Goal: Information Seeking & Learning: Learn about a topic

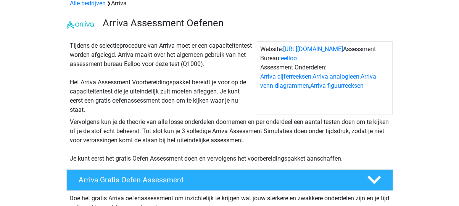
scroll to position [40, 0]
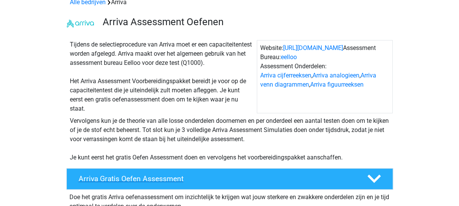
click at [178, 179] on h4 "Arriva Gratis Oefen Assessment" at bounding box center [217, 178] width 276 height 9
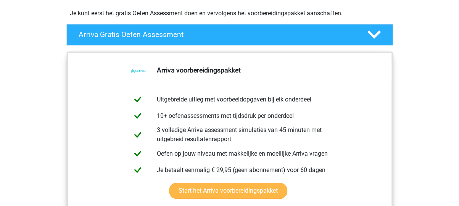
scroll to position [203, 0]
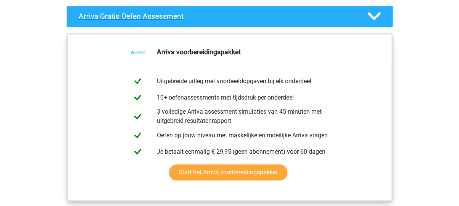
click at [373, 15] on icon at bounding box center [374, 16] width 13 height 13
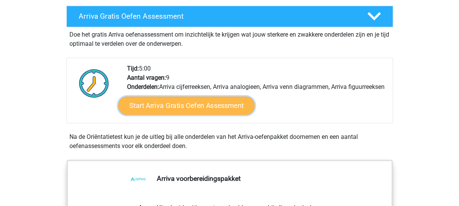
click at [227, 111] on link "Start Arriva Gratis Oefen Assessment" at bounding box center [186, 106] width 137 height 18
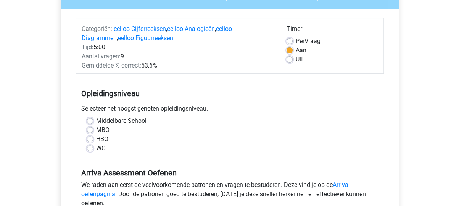
scroll to position [122, 0]
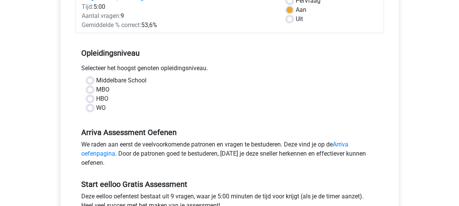
click at [96, 89] on label "MBO" at bounding box center [102, 89] width 13 height 9
click at [88, 89] on input "MBO" at bounding box center [90, 89] width 6 height 8
radio input "true"
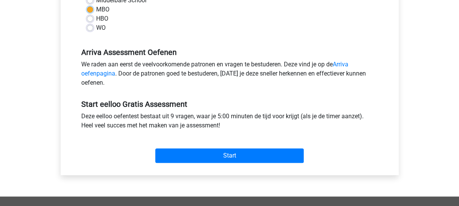
scroll to position [203, 0]
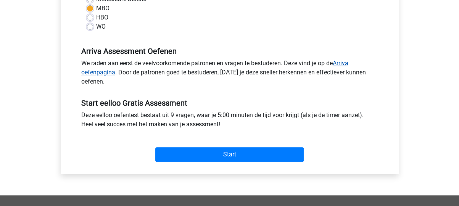
click at [107, 73] on link "Arriva oefenpagina" at bounding box center [214, 68] width 267 height 16
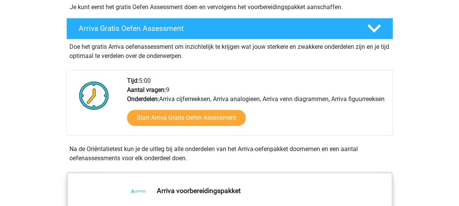
scroll to position [244, 0]
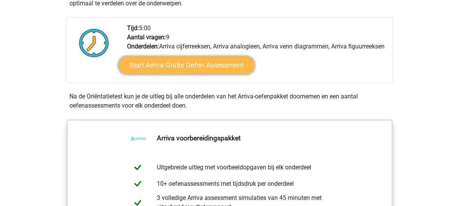
click at [199, 74] on link "Start Arriva Gratis Oefen Assessment" at bounding box center [186, 65] width 137 height 18
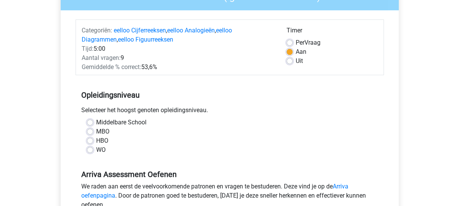
scroll to position [81, 0]
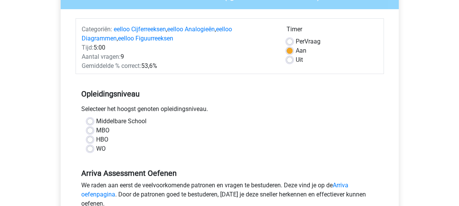
click at [296, 61] on label "Uit" at bounding box center [299, 59] width 7 height 9
click at [291, 61] on input "Uit" at bounding box center [290, 59] width 6 height 8
radio input "true"
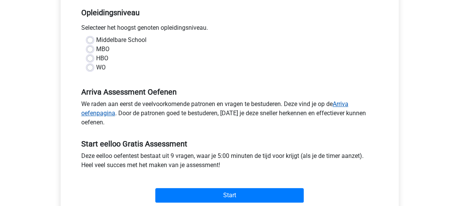
click at [349, 103] on link "Arriva oefenpagina" at bounding box center [214, 108] width 267 height 16
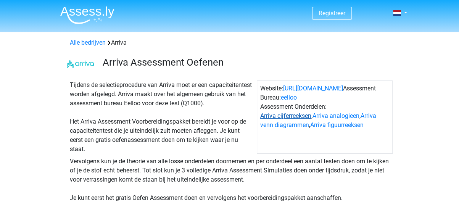
click at [284, 118] on link "Arriva cijferreeksen" at bounding box center [285, 115] width 51 height 7
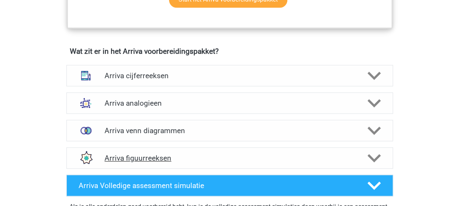
scroll to position [491, 0]
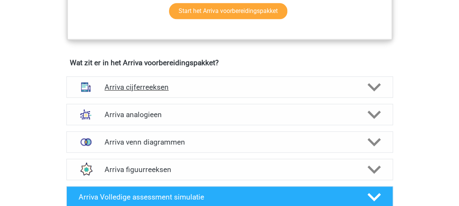
click at [284, 92] on h4 "Arriva cijferreeksen" at bounding box center [230, 87] width 250 height 9
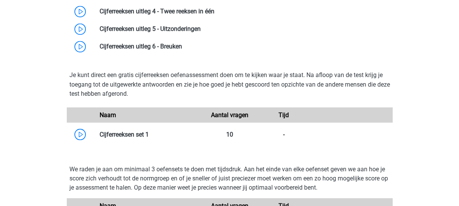
scroll to position [694, 0]
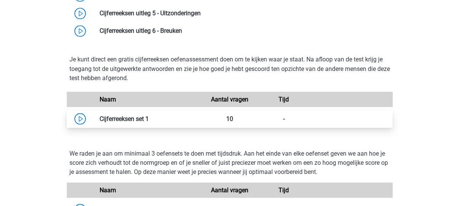
click at [149, 122] on link at bounding box center [149, 118] width 0 height 7
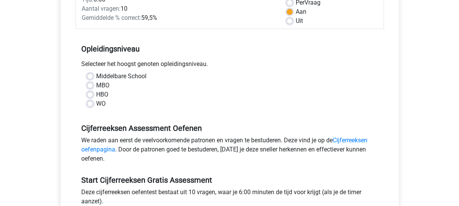
scroll to position [122, 0]
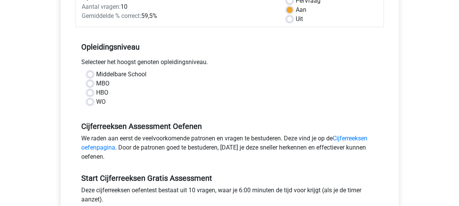
click at [96, 76] on label "Middelbare School" at bounding box center [121, 74] width 50 height 9
click at [89, 76] on input "Middelbare School" at bounding box center [90, 74] width 6 height 8
radio input "true"
drag, startPoint x: 289, startPoint y: 19, endPoint x: 288, endPoint y: 29, distance: 10.4
click at [296, 19] on label "Uit" at bounding box center [299, 19] width 7 height 9
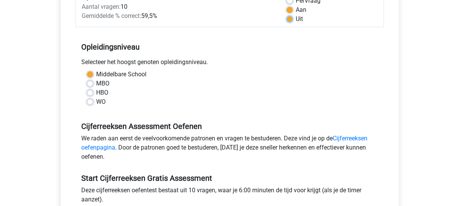
click at [289, 19] on input "Uit" at bounding box center [290, 19] width 6 height 8
radio input "true"
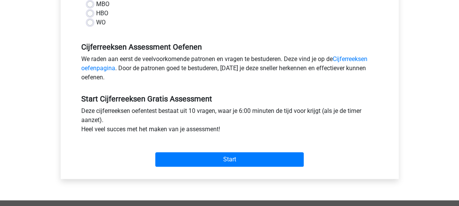
scroll to position [203, 0]
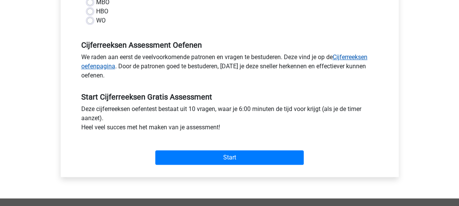
click at [340, 56] on link "Cijferreeksen oefenpagina" at bounding box center [224, 61] width 286 height 16
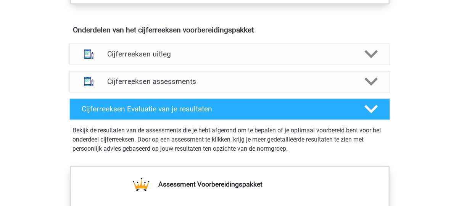
scroll to position [447, 0]
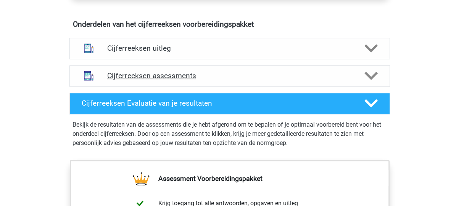
click at [372, 81] on icon at bounding box center [371, 75] width 13 height 13
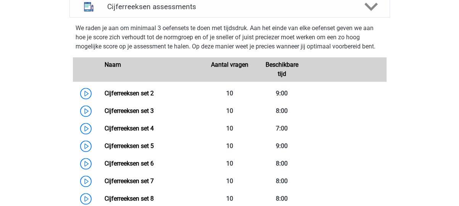
scroll to position [528, 0]
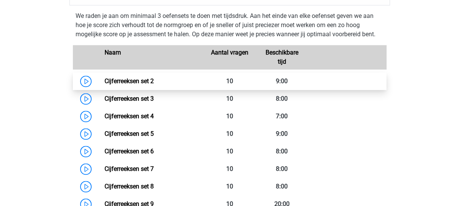
click at [105, 85] on link "Cijferreeksen set 2" at bounding box center [129, 80] width 49 height 7
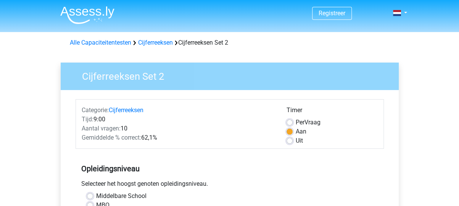
click at [296, 140] on label "Uit" at bounding box center [299, 140] width 7 height 9
click at [292, 140] on input "Uit" at bounding box center [290, 140] width 6 height 8
radio input "true"
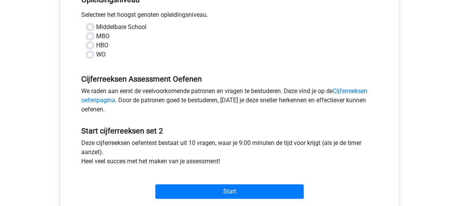
scroll to position [203, 0]
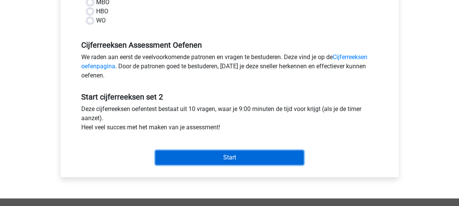
click at [229, 158] on input "Start" at bounding box center [229, 157] width 148 height 15
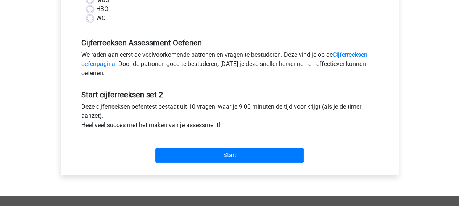
scroll to position [214, 0]
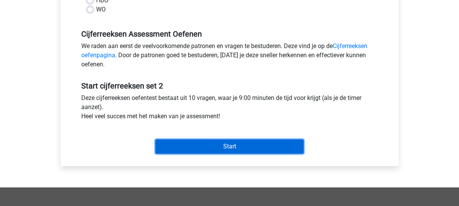
click at [236, 144] on input "Start" at bounding box center [229, 146] width 148 height 15
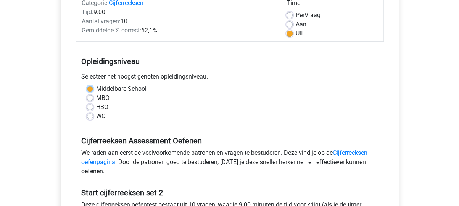
scroll to position [92, 0]
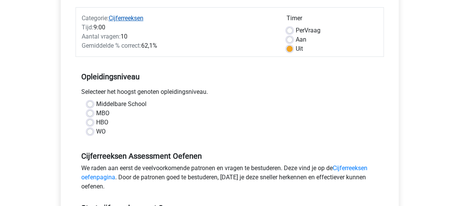
click at [122, 17] on link "Cijferreeksen" at bounding box center [126, 18] width 35 height 7
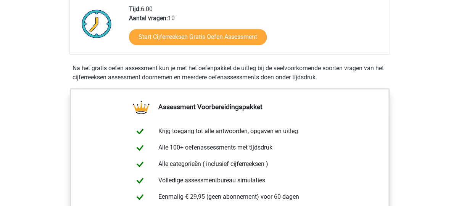
scroll to position [122, 0]
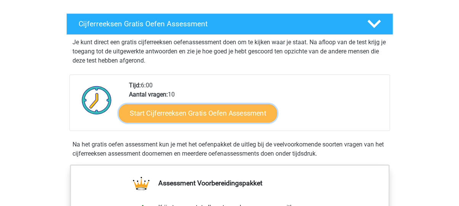
click at [213, 119] on link "Start Cijferreeksen Gratis Oefen Assessment" at bounding box center [198, 113] width 158 height 18
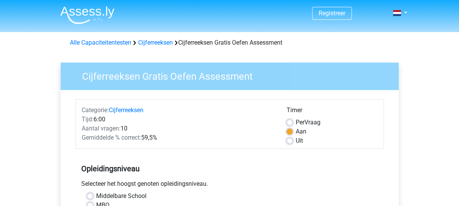
click at [296, 142] on label "Uit" at bounding box center [299, 140] width 7 height 9
click at [288, 142] on input "Uit" at bounding box center [290, 140] width 6 height 8
radio input "true"
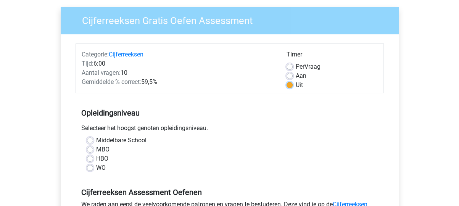
scroll to position [122, 0]
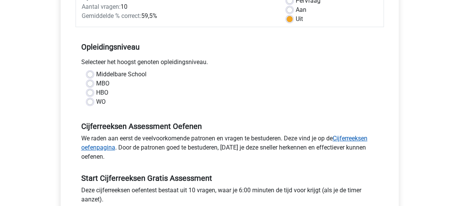
click at [345, 138] on link "Cijferreeksen oefenpagina" at bounding box center [224, 143] width 286 height 16
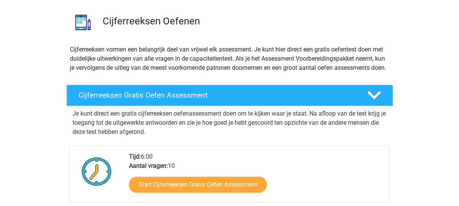
scroll to position [81, 0]
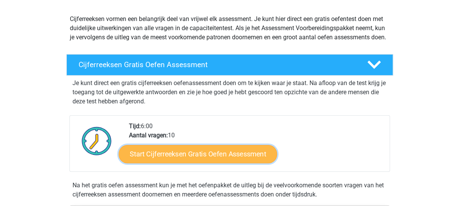
click at [229, 160] on link "Start Cijferreeksen Gratis Oefen Assessment" at bounding box center [198, 154] width 158 height 18
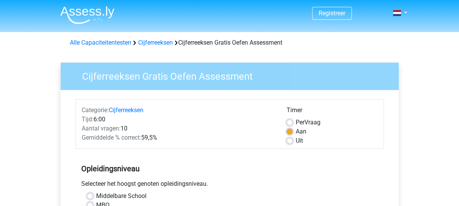
click at [296, 140] on label "Uit" at bounding box center [299, 140] width 7 height 9
click at [290, 140] on input "Uit" at bounding box center [290, 140] width 6 height 8
radio input "true"
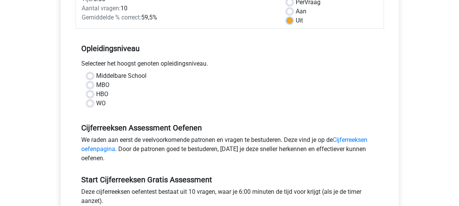
scroll to position [122, 0]
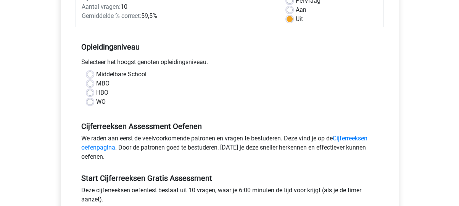
drag, startPoint x: 89, startPoint y: 82, endPoint x: 159, endPoint y: 84, distance: 69.9
click at [96, 82] on label "MBO" at bounding box center [102, 83] width 13 height 9
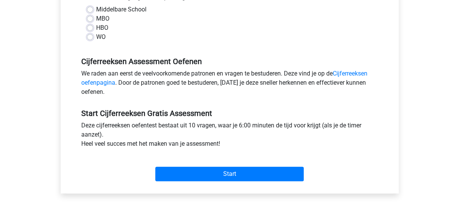
scroll to position [203, 0]
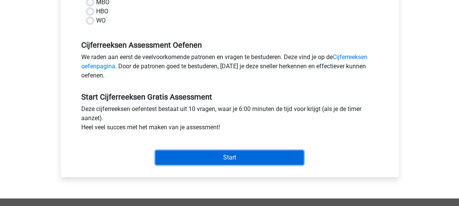
click at [231, 157] on input "Start" at bounding box center [229, 157] width 148 height 15
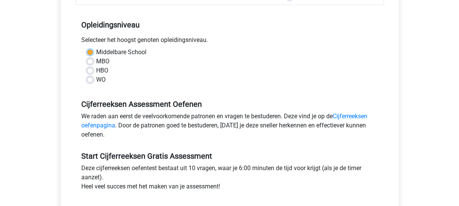
scroll to position [173, 0]
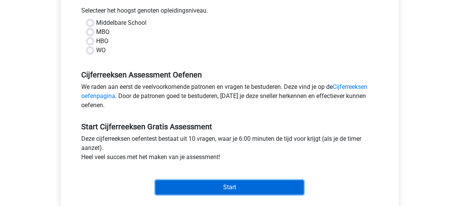
click at [243, 187] on input "Start" at bounding box center [229, 187] width 148 height 15
click at [228, 185] on input "Start" at bounding box center [229, 187] width 148 height 15
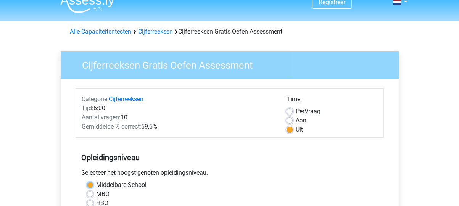
scroll to position [0, 0]
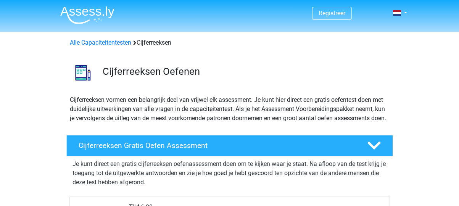
scroll to position [122, 0]
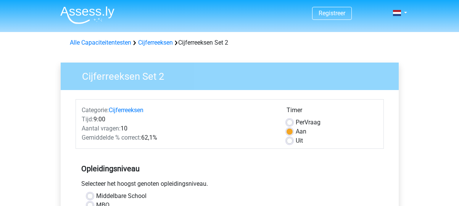
scroll to position [92, 0]
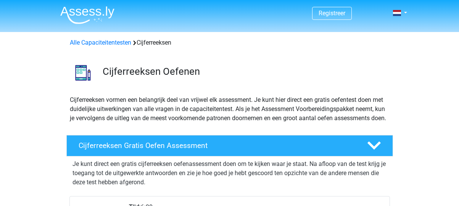
scroll to position [528, 0]
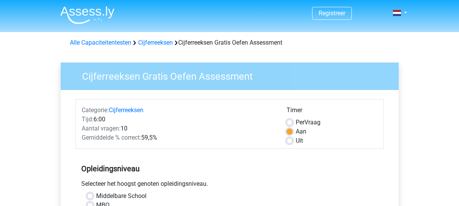
scroll to position [203, 0]
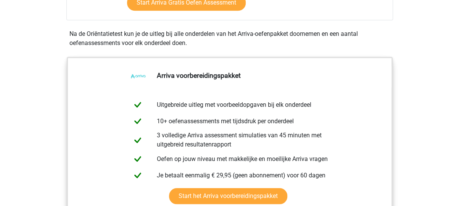
scroll to position [288, 0]
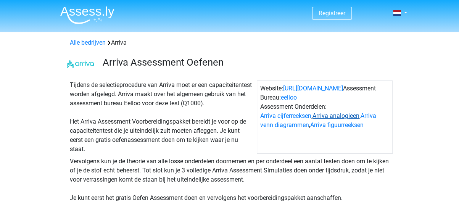
click at [333, 115] on link "Arriva analogieen" at bounding box center [336, 115] width 47 height 7
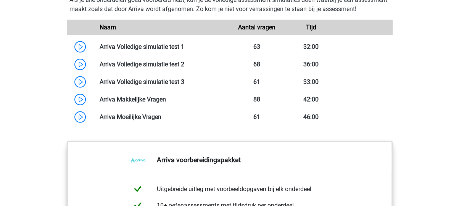
scroll to position [1154, 0]
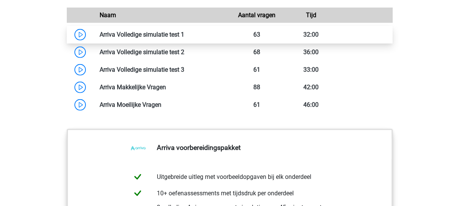
click at [184, 38] on link at bounding box center [184, 34] width 0 height 7
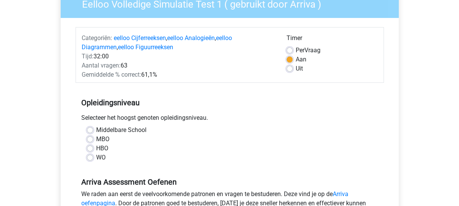
scroll to position [81, 0]
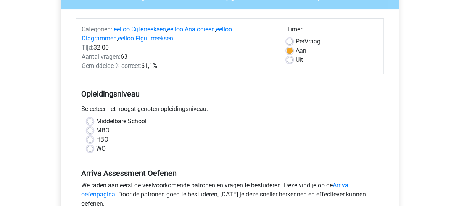
drag, startPoint x: 89, startPoint y: 129, endPoint x: 94, endPoint y: 127, distance: 5.3
click at [96, 129] on label "MBO" at bounding box center [102, 130] width 13 height 9
click at [89, 129] on input "MBO" at bounding box center [90, 130] width 6 height 8
radio input "true"
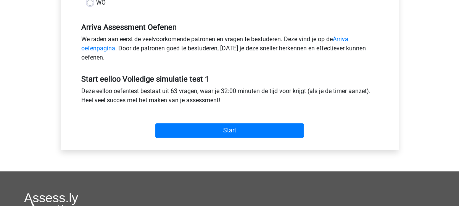
scroll to position [244, 0]
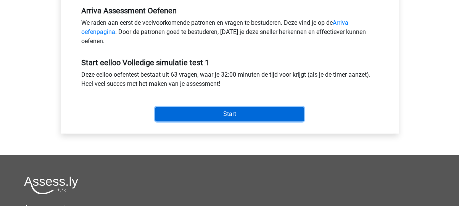
click at [240, 114] on input "Start" at bounding box center [229, 114] width 148 height 15
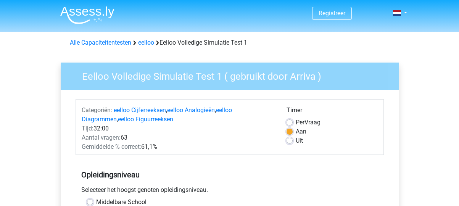
scroll to position [244, 0]
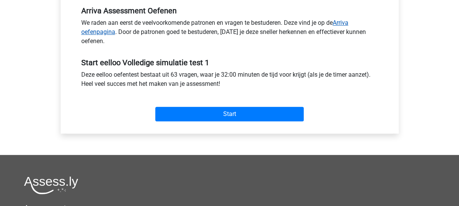
click at [104, 31] on link "Arriva oefenpagina" at bounding box center [214, 27] width 267 height 16
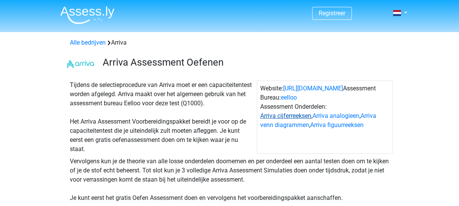
click at [293, 118] on link "Arriva cijferreeksen" at bounding box center [285, 115] width 51 height 7
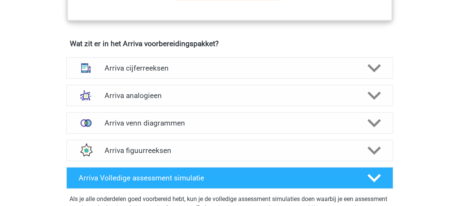
scroll to position [491, 0]
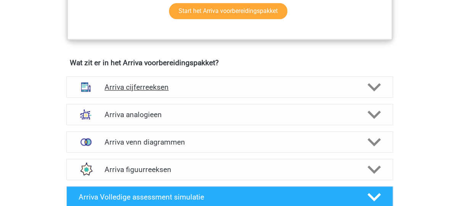
click at [378, 91] on polygon at bounding box center [374, 87] width 13 height 8
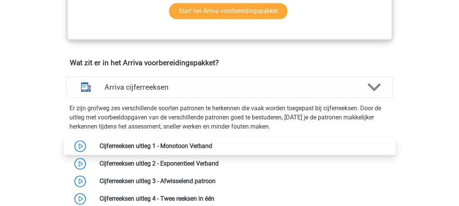
click at [212, 150] on link at bounding box center [212, 145] width 0 height 7
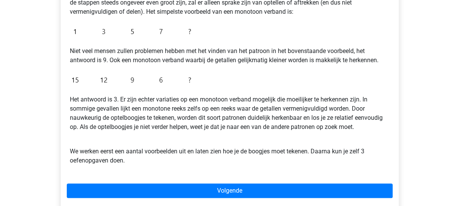
scroll to position [203, 0]
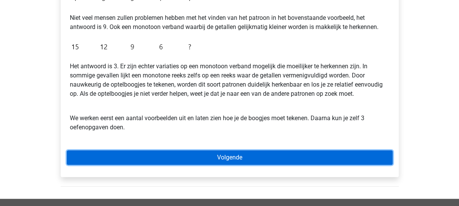
click at [224, 157] on link "Volgende" at bounding box center [230, 157] width 326 height 15
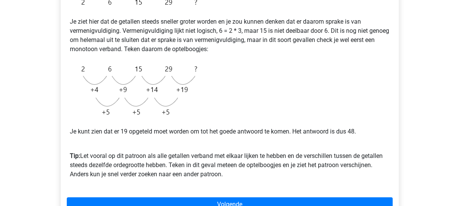
scroll to position [203, 0]
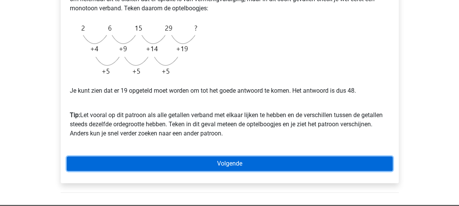
click at [261, 162] on link "Volgende" at bounding box center [230, 164] width 326 height 15
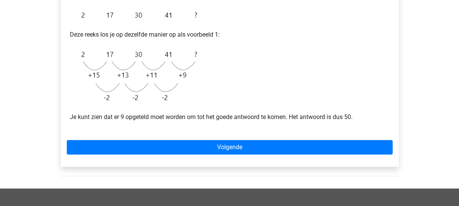
scroll to position [162, 0]
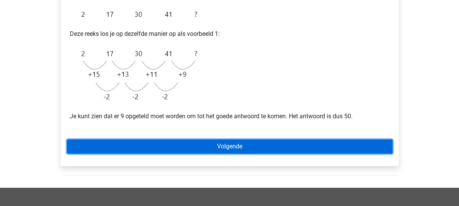
click at [239, 148] on link "Volgende" at bounding box center [230, 146] width 326 height 15
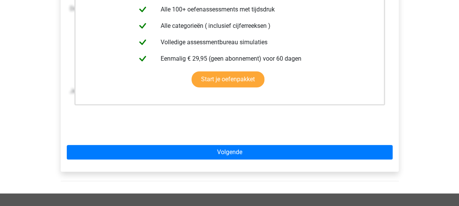
scroll to position [203, 0]
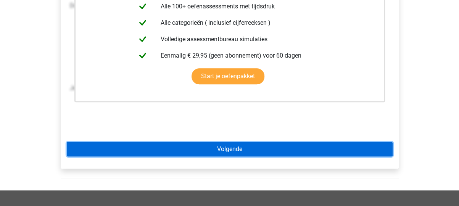
click at [250, 148] on link "Volgende" at bounding box center [230, 149] width 326 height 15
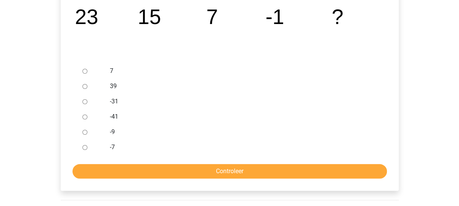
scroll to position [203, 0]
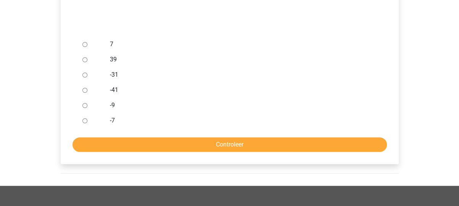
drag, startPoint x: 85, startPoint y: 105, endPoint x: 90, endPoint y: 106, distance: 5.7
click at [85, 105] on input "-9" at bounding box center [84, 105] width 5 height 5
radio input "true"
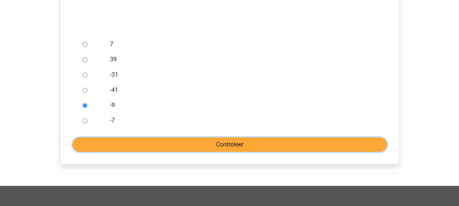
click at [250, 143] on input "Controleer" at bounding box center [230, 144] width 315 height 15
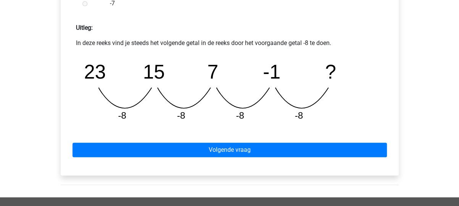
scroll to position [365, 0]
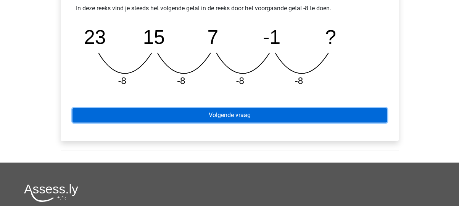
click at [240, 117] on link "Volgende vraag" at bounding box center [230, 115] width 315 height 15
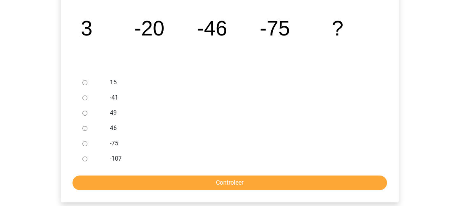
scroll to position [203, 0]
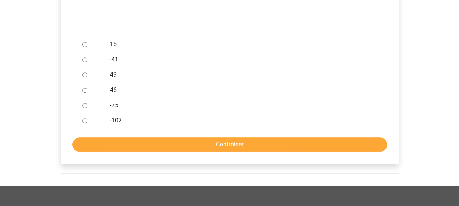
drag, startPoint x: 84, startPoint y: 122, endPoint x: 100, endPoint y: 127, distance: 16.8
click at [86, 122] on input "-107" at bounding box center [84, 120] width 5 height 5
radio input "true"
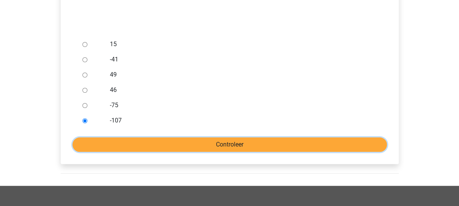
click at [137, 140] on input "Controleer" at bounding box center [230, 144] width 315 height 15
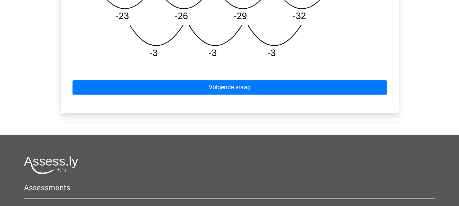
scroll to position [487, 0]
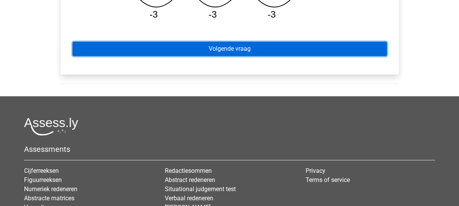
click at [240, 50] on link "Volgende vraag" at bounding box center [230, 49] width 315 height 15
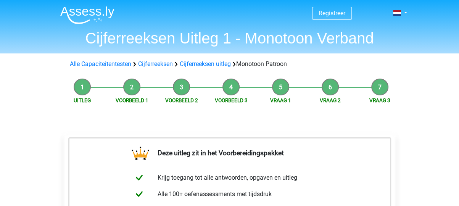
click at [379, 89] on li "Vraag 3" at bounding box center [380, 92] width 50 height 26
click at [329, 86] on li "Vraag 2" at bounding box center [331, 92] width 50 height 26
click at [383, 100] on link "Vraag 3" at bounding box center [380, 100] width 21 height 6
click at [383, 99] on link "Vraag 3" at bounding box center [380, 100] width 21 height 6
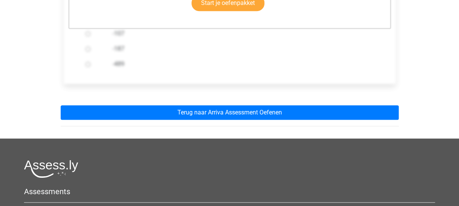
scroll to position [284, 0]
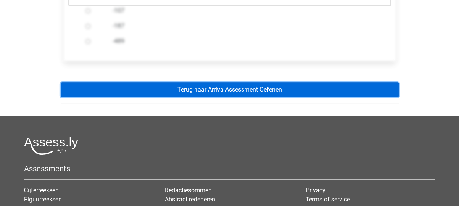
click at [217, 90] on link "Terug naar Arriva Assessment Oefenen" at bounding box center [230, 89] width 338 height 15
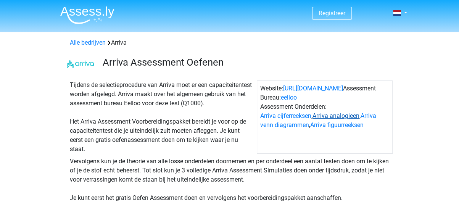
click at [329, 118] on link "Arriva analogieen" at bounding box center [336, 115] width 47 height 7
click at [345, 116] on link "Arriva analogieen" at bounding box center [336, 115] width 47 height 7
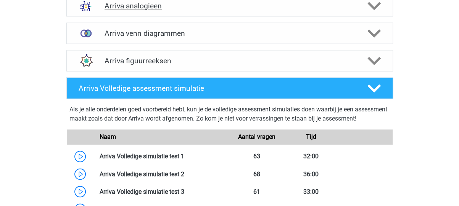
click at [376, 10] on polygon at bounding box center [374, 6] width 13 height 8
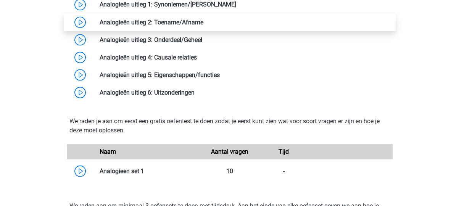
scroll to position [762, 0]
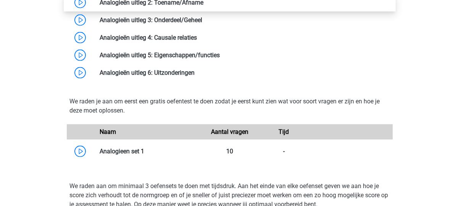
click at [203, 6] on link at bounding box center [203, 2] width 0 height 7
